Goal: Task Accomplishment & Management: Complete application form

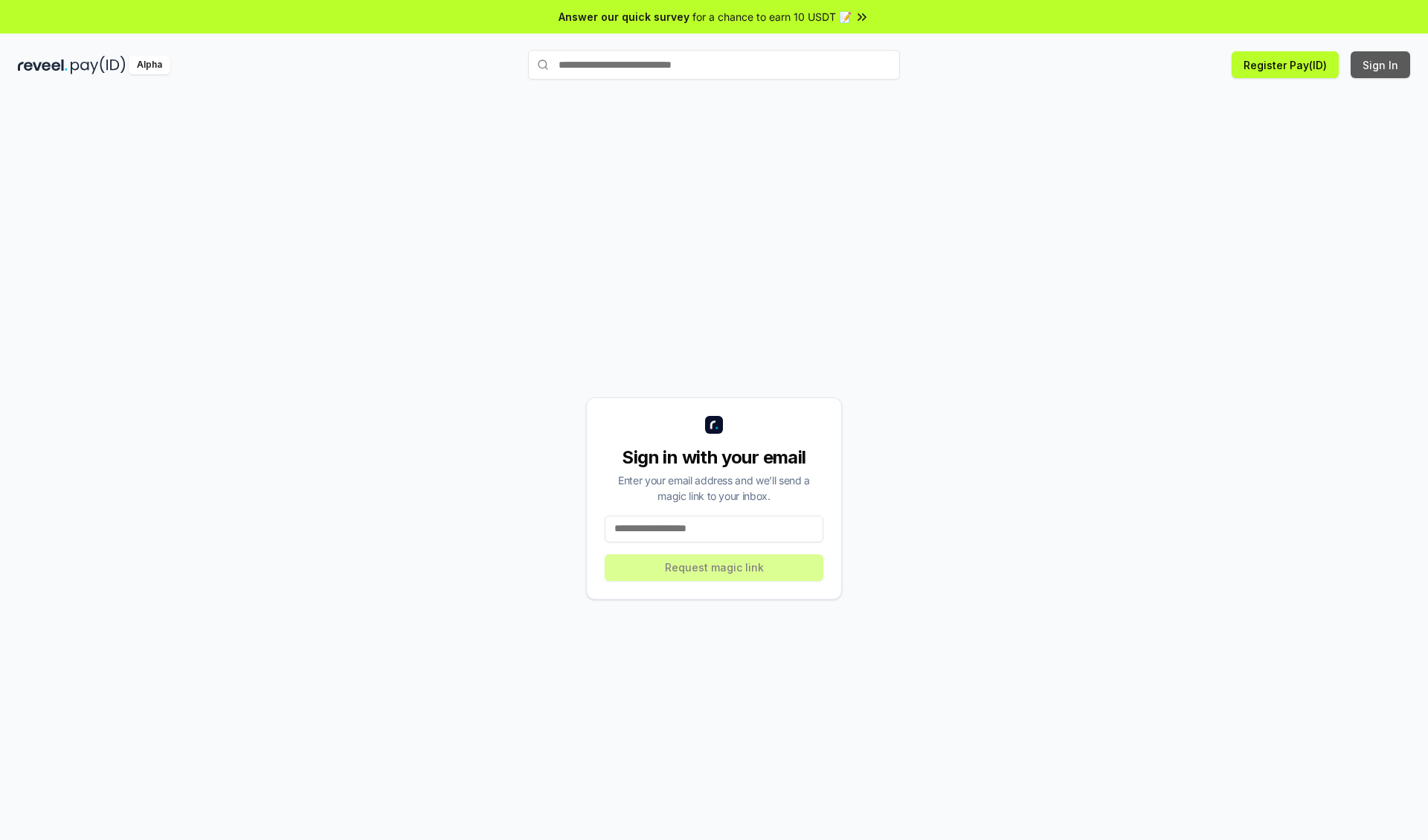
click at [1382, 65] on button "Sign In" at bounding box center [1381, 64] width 59 height 27
type input "**********"
click at [714, 566] on button "Request magic link" at bounding box center [714, 567] width 219 height 27
